Goal: Information Seeking & Learning: Learn about a topic

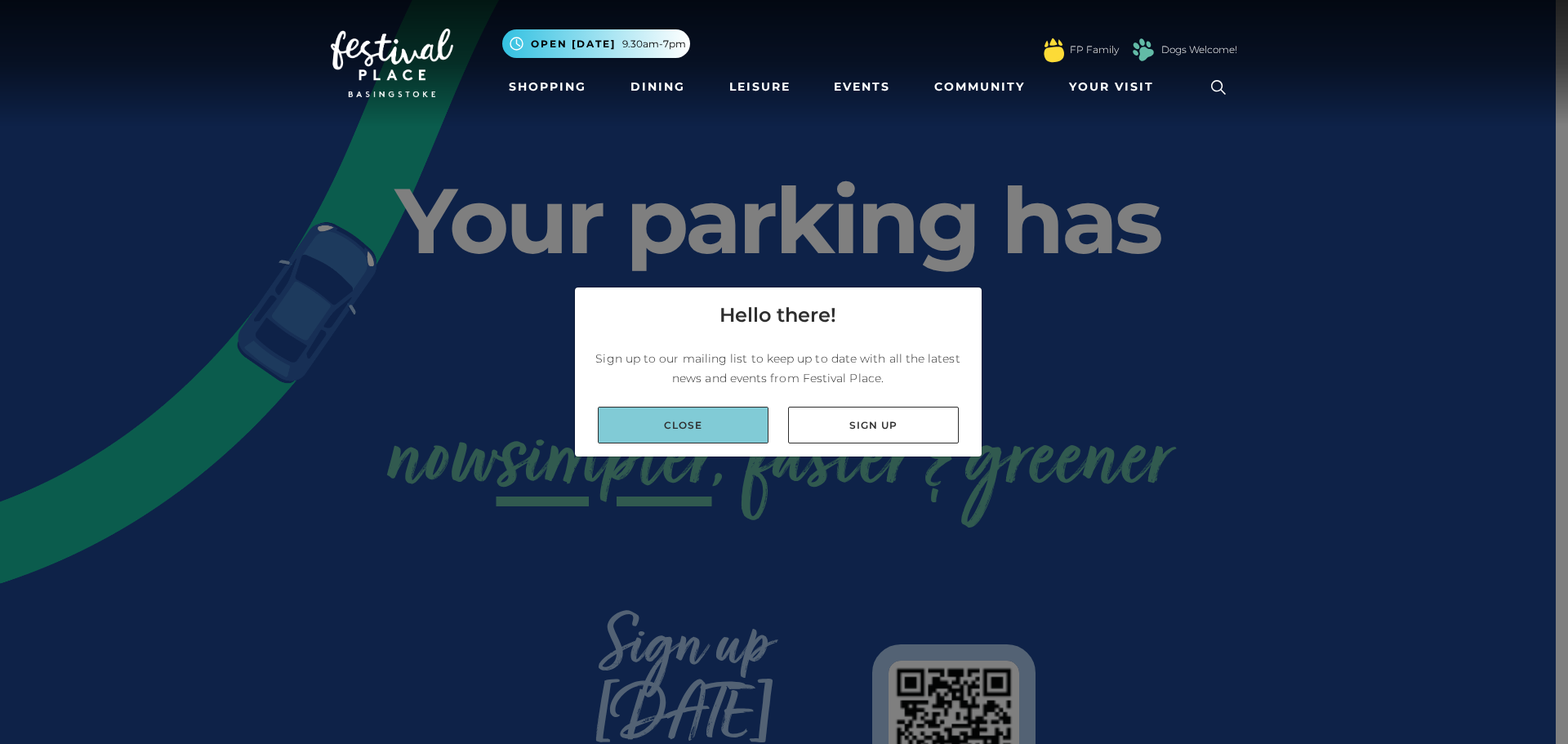
click at [678, 422] on link "Close" at bounding box center [683, 425] width 171 height 36
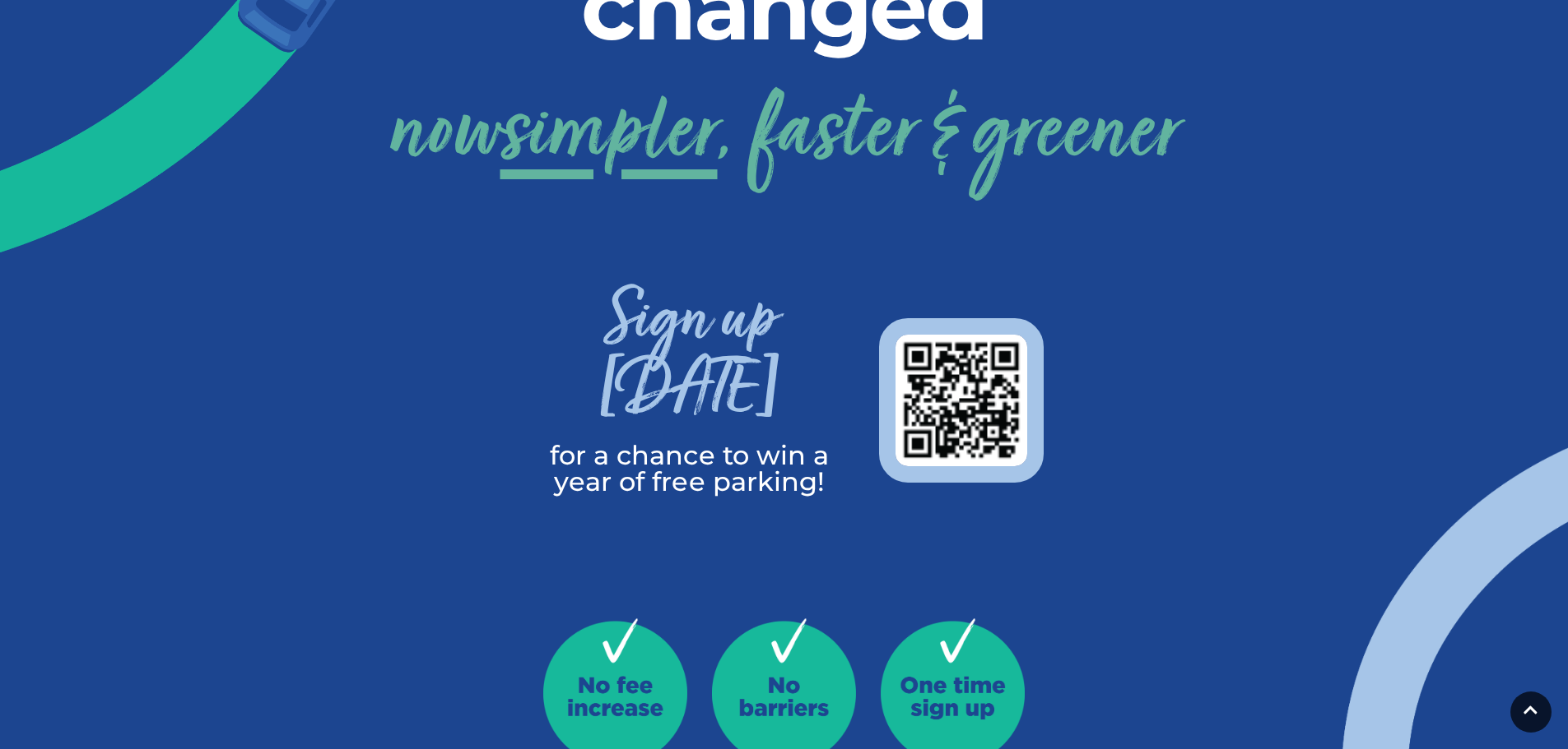
scroll to position [411, 0]
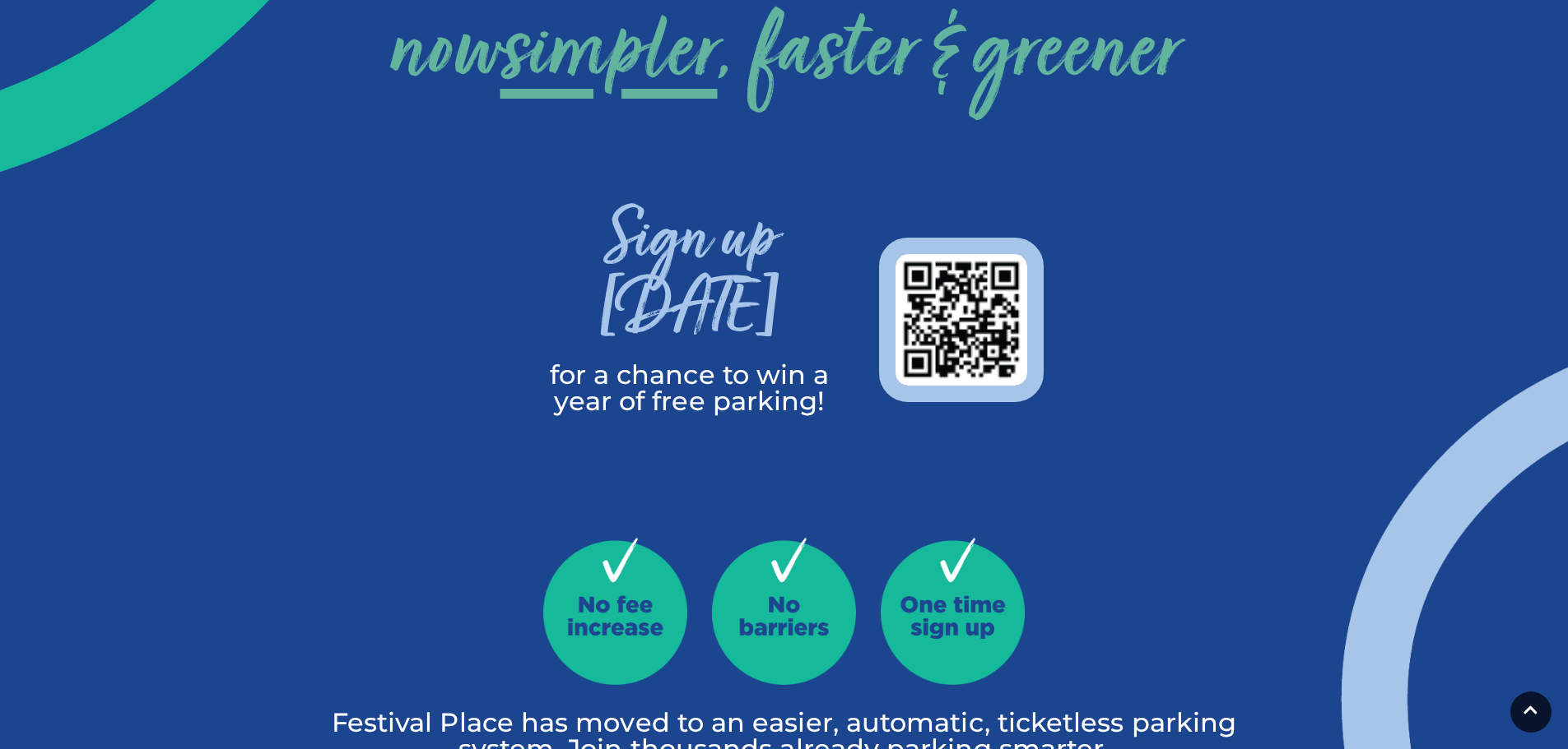
click at [713, 290] on h3 "Sign up today" at bounding box center [689, 285] width 329 height 154
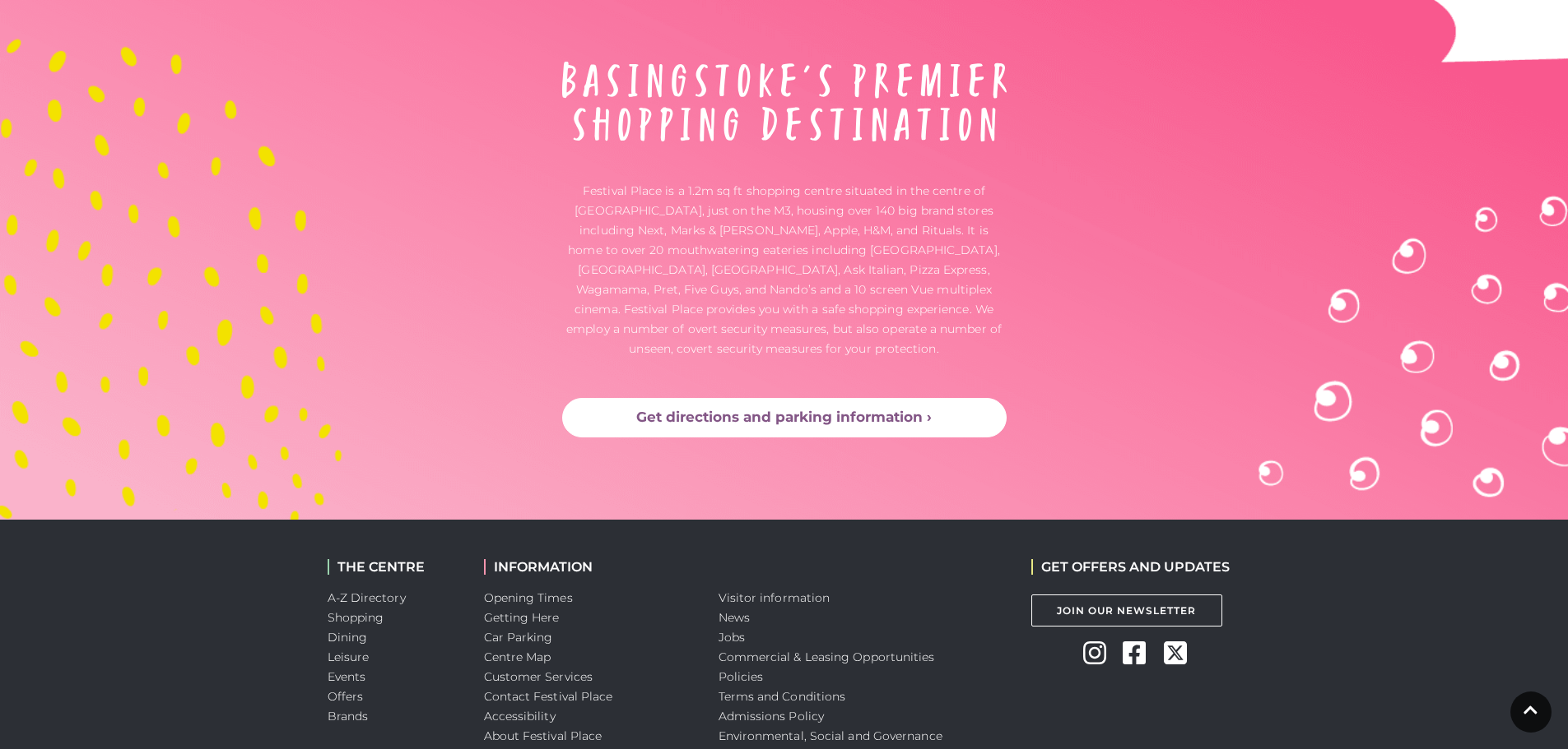
scroll to position [4350, 0]
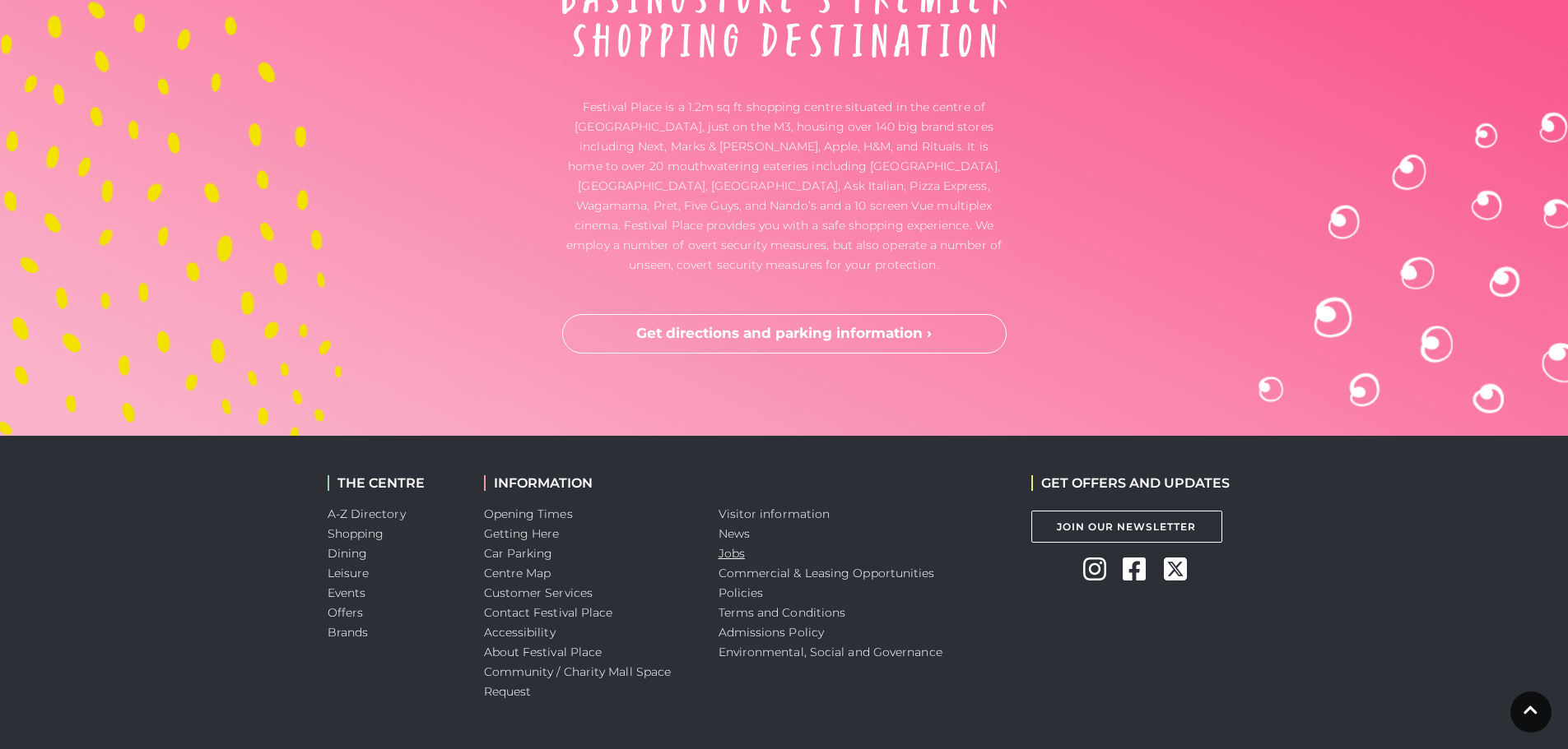
click at [735, 547] on link "Jobs" at bounding box center [732, 554] width 26 height 15
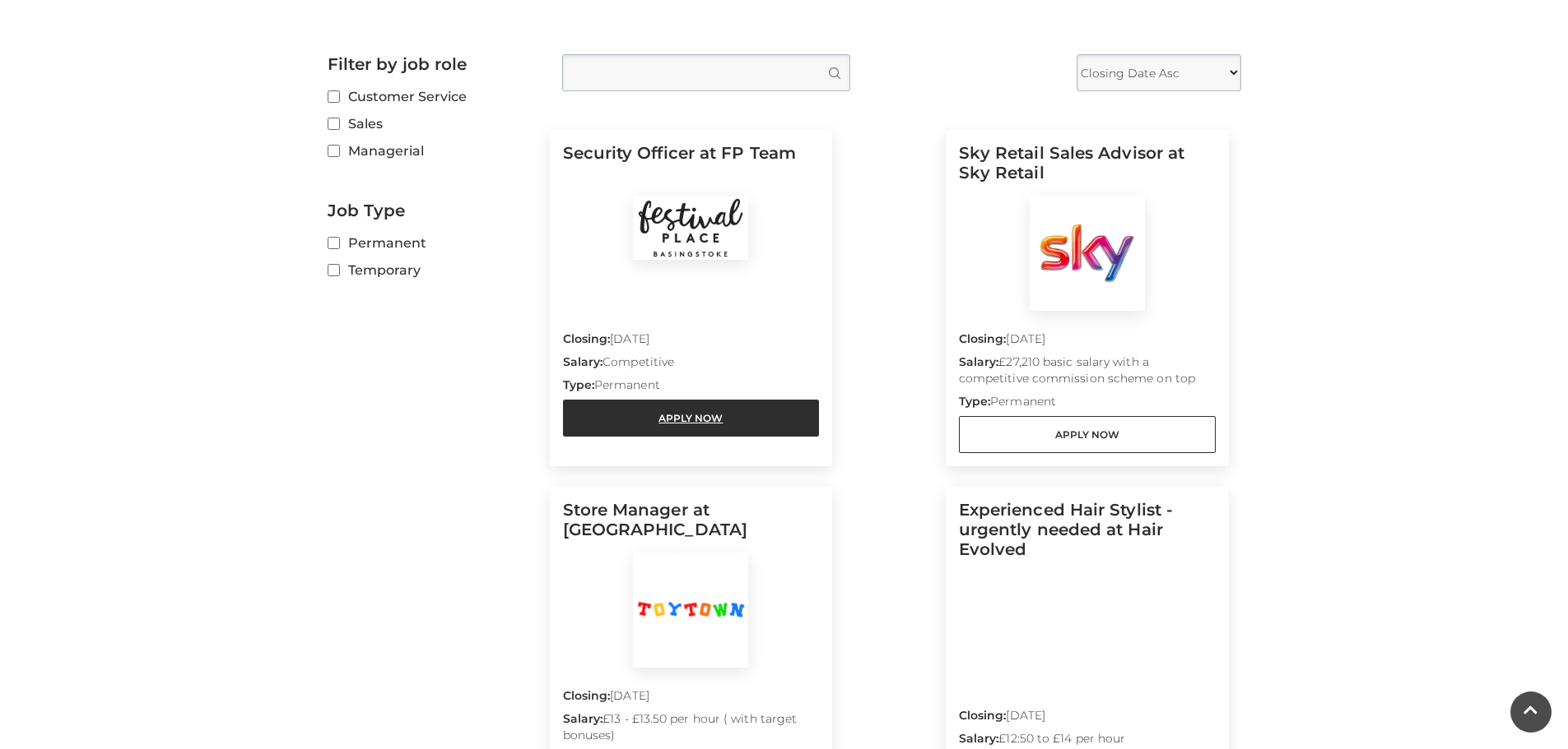
scroll to position [387, 0]
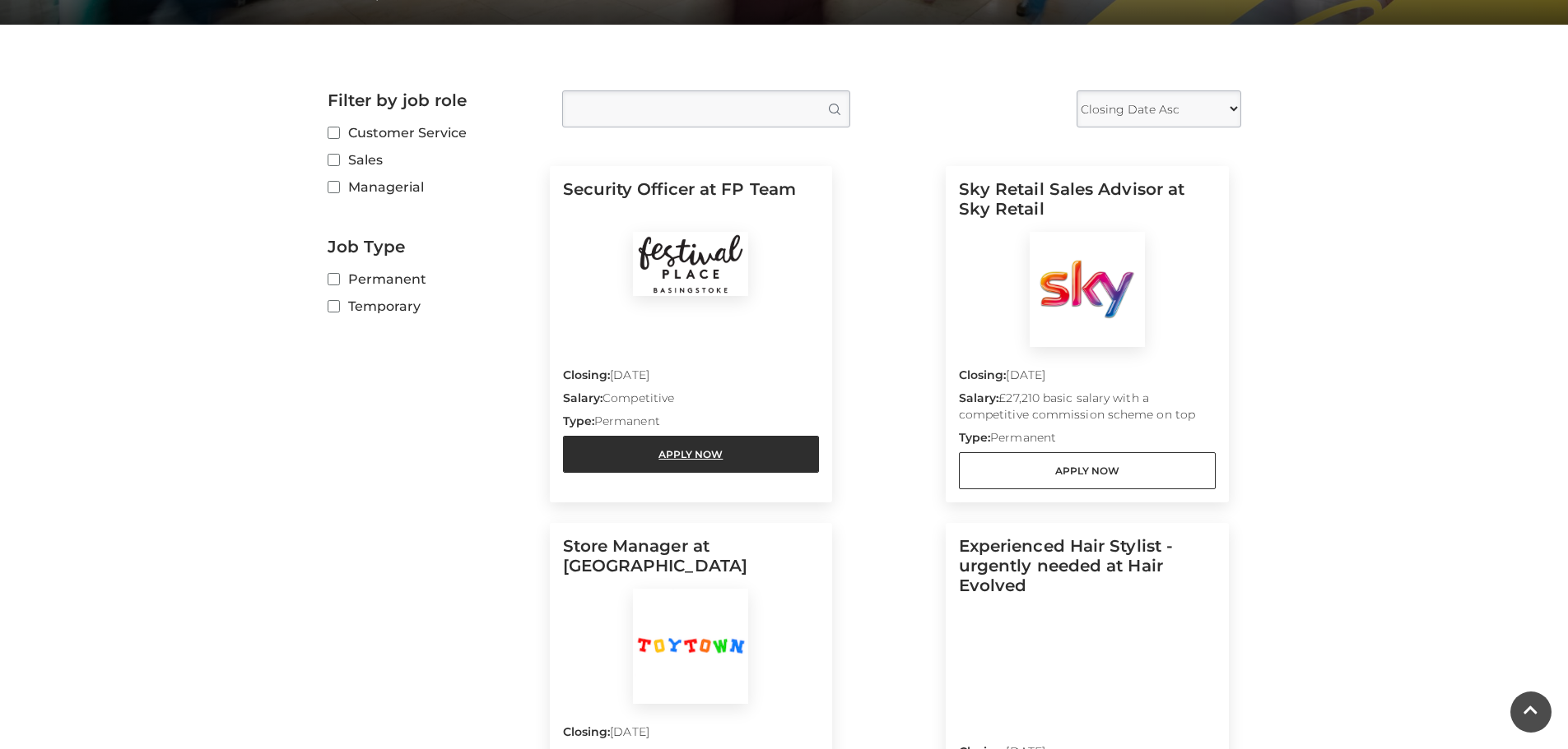
click at [693, 461] on link "Apply Now" at bounding box center [691, 454] width 256 height 37
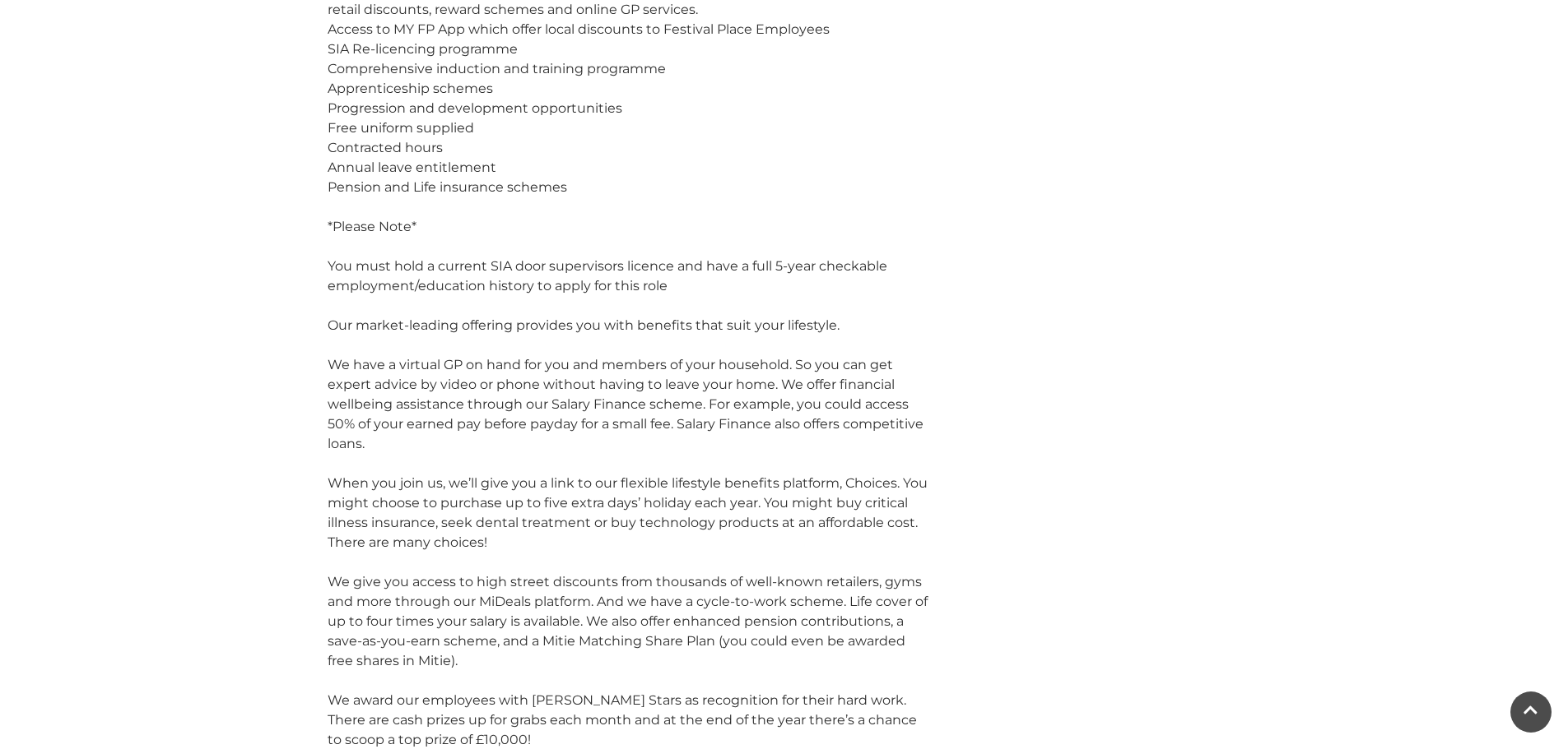
scroll to position [1481, 0]
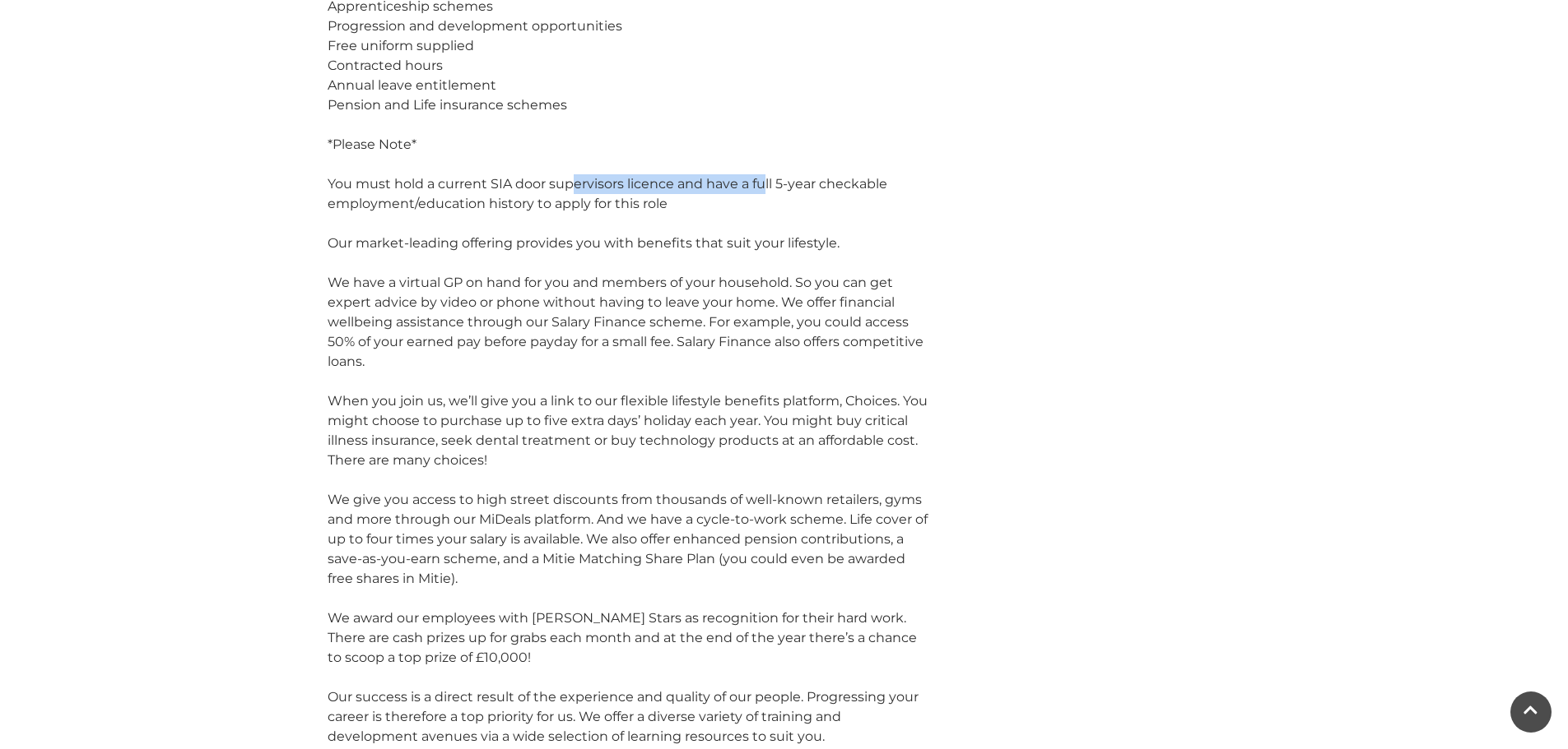
drag, startPoint x: 568, startPoint y: 136, endPoint x: 763, endPoint y: 147, distance: 195.3
click at [763, 175] on div "You must hold a current SIA door supervisors licence and have a full 5-year che…" at bounding box center [628, 194] width 601 height 39
click at [447, 155] on div at bounding box center [628, 165] width 601 height 20
drag, startPoint x: 719, startPoint y: 150, endPoint x: 733, endPoint y: 173, distance: 26.9
click at [733, 175] on div "You must hold a current SIA door supervisors licence and have a full 5-year che…" at bounding box center [628, 194] width 601 height 39
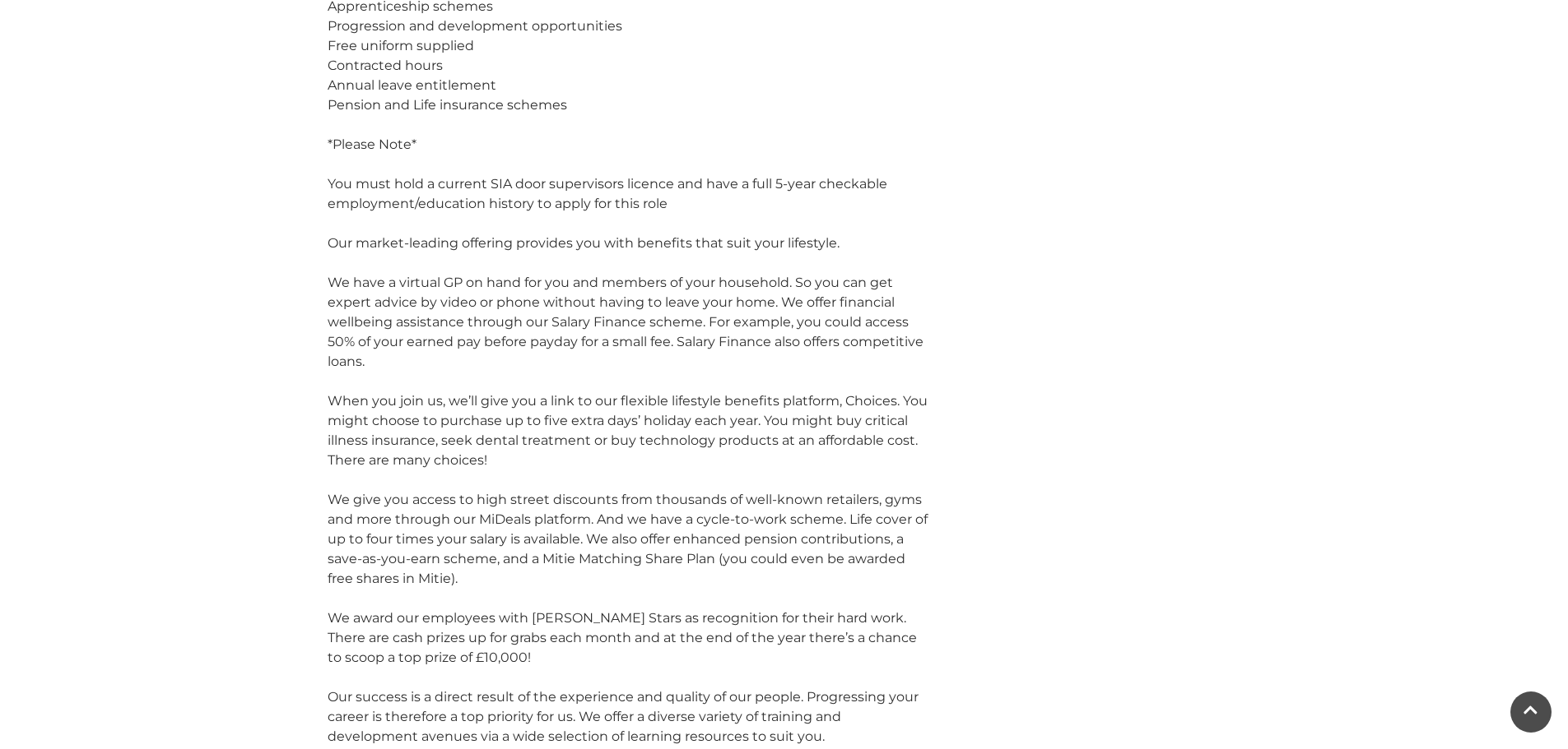
click at [627, 214] on div at bounding box center [628, 224] width 601 height 20
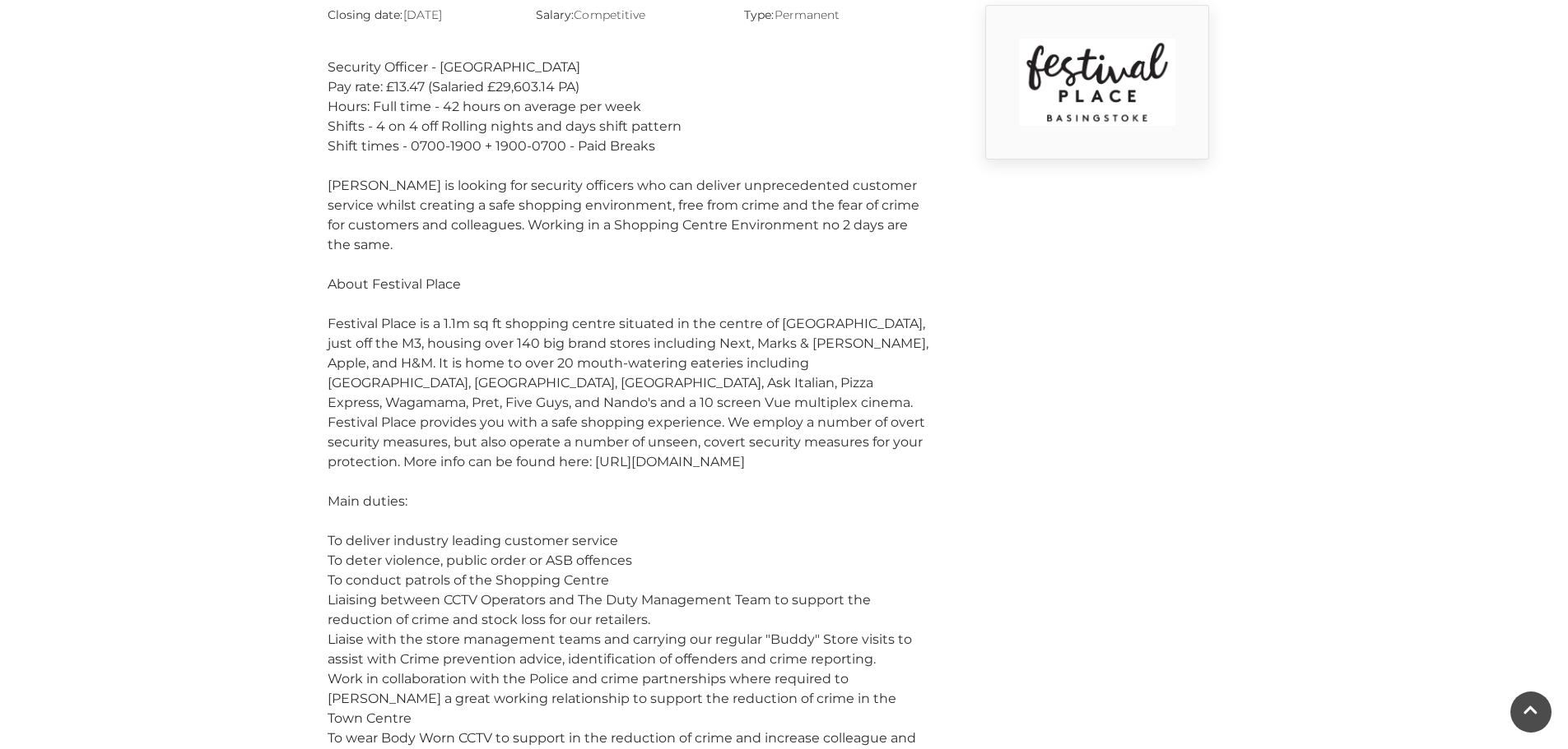
scroll to position [246, 0]
